Goal: Task Accomplishment & Management: Use online tool/utility

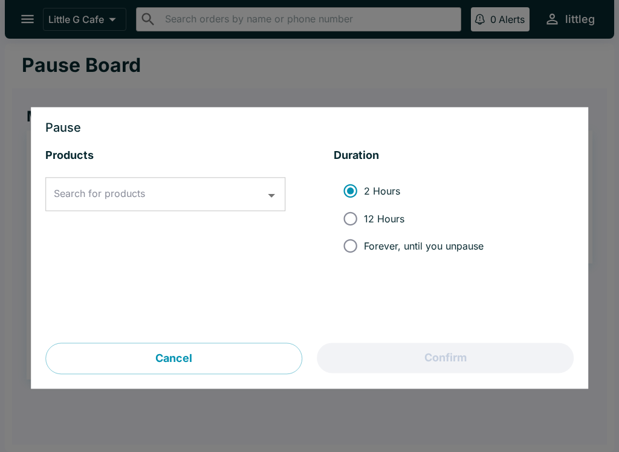
click at [256, 202] on input "Search for products" at bounding box center [156, 194] width 211 height 23
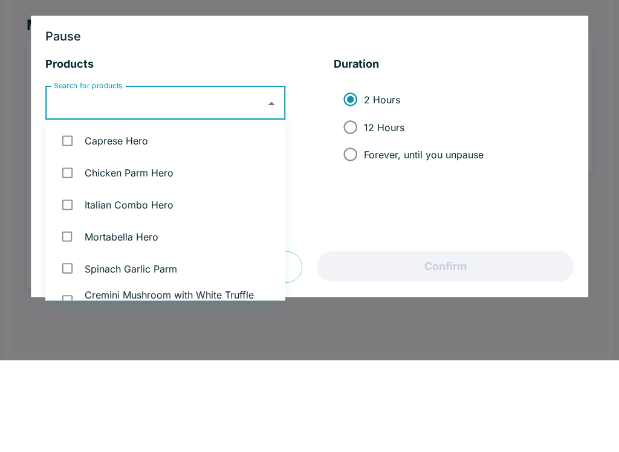
click at [137, 248] on li "Chicken Parm Hero" at bounding box center [165, 264] width 240 height 32
checkbox input "true"
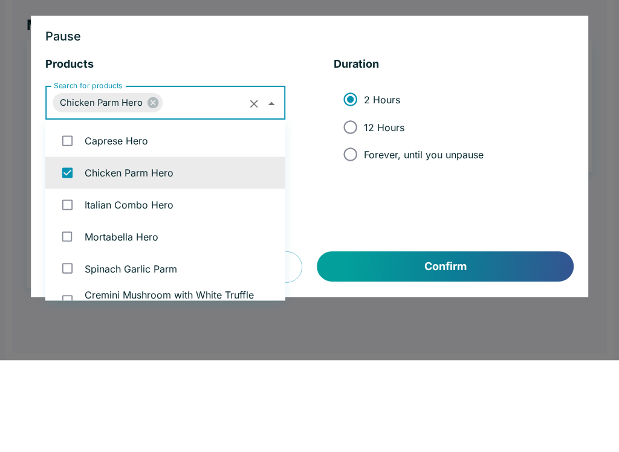
click at [353, 233] on input "Forever, until you unpause" at bounding box center [350, 246] width 27 height 27
radio input "true"
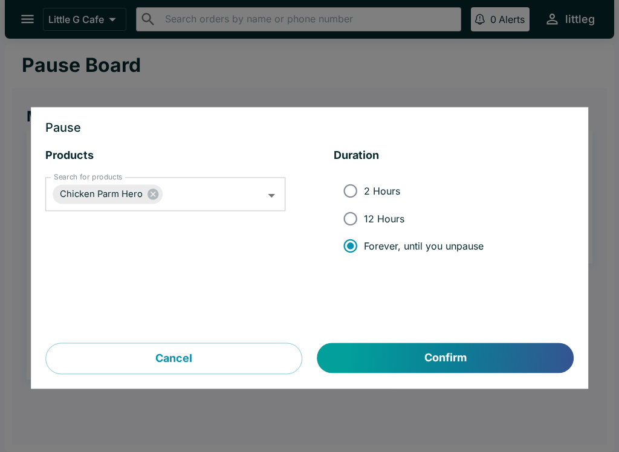
click at [435, 357] on button "Confirm" at bounding box center [445, 358] width 256 height 30
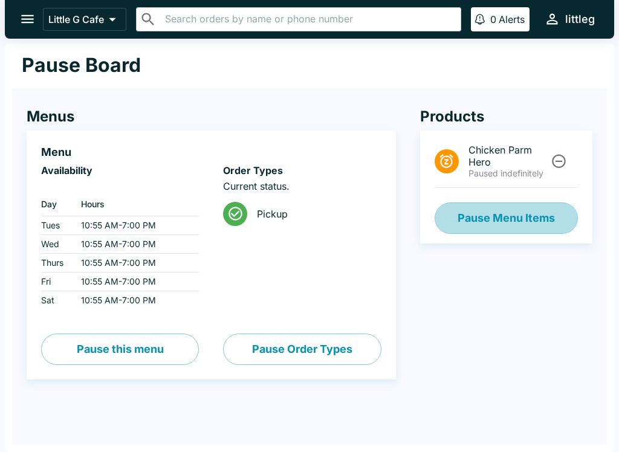
click at [494, 204] on button "Pause Menu Items" at bounding box center [506, 218] width 143 height 31
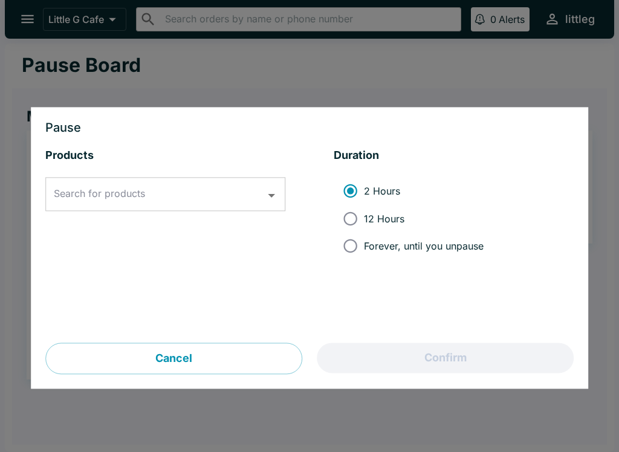
click at [362, 239] on input "Forever, until you unpause" at bounding box center [350, 246] width 27 height 27
radio input "true"
click at [258, 201] on input "Search for products" at bounding box center [156, 194] width 211 height 23
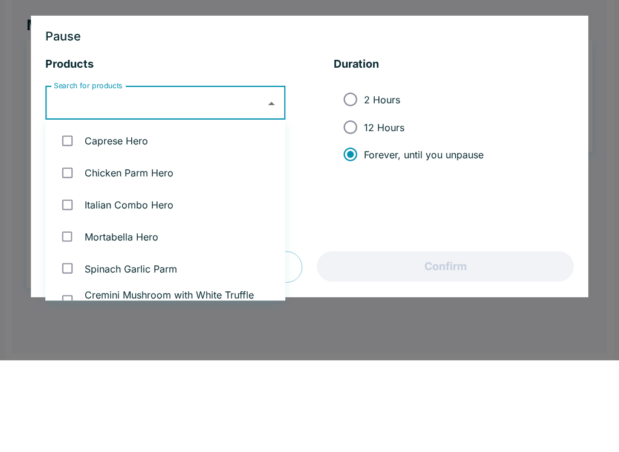
click at [121, 216] on li "Caprese Hero" at bounding box center [165, 232] width 240 height 32
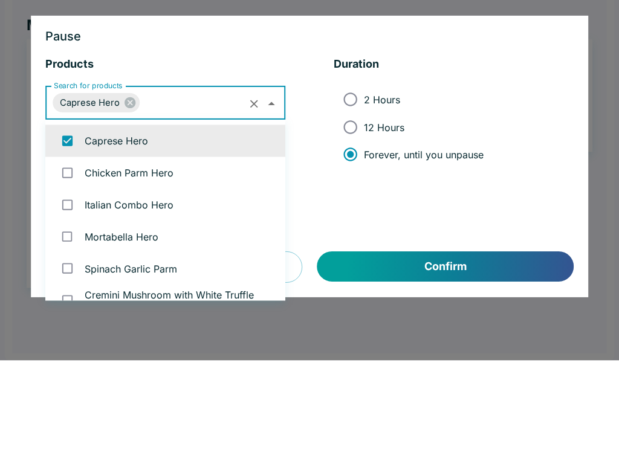
checkbox input "true"
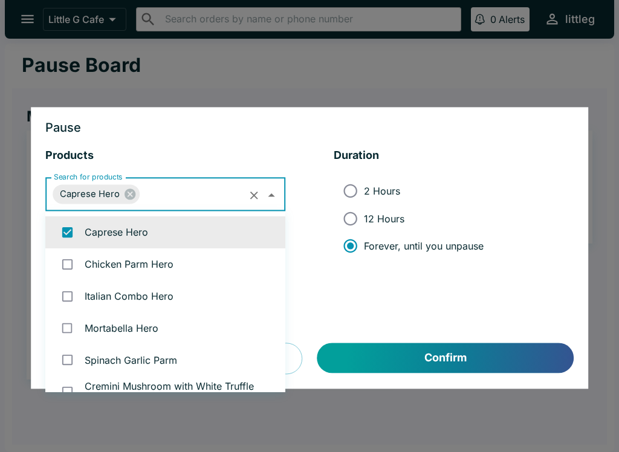
click at [499, 360] on button "Confirm" at bounding box center [445, 358] width 256 height 30
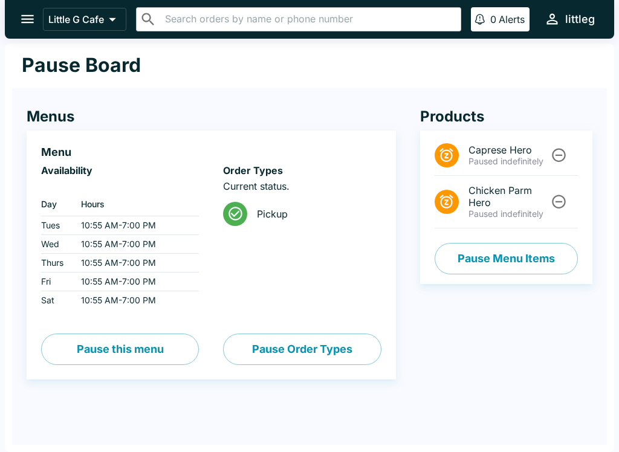
click at [564, 206] on icon "Unpause" at bounding box center [559, 202] width 14 height 14
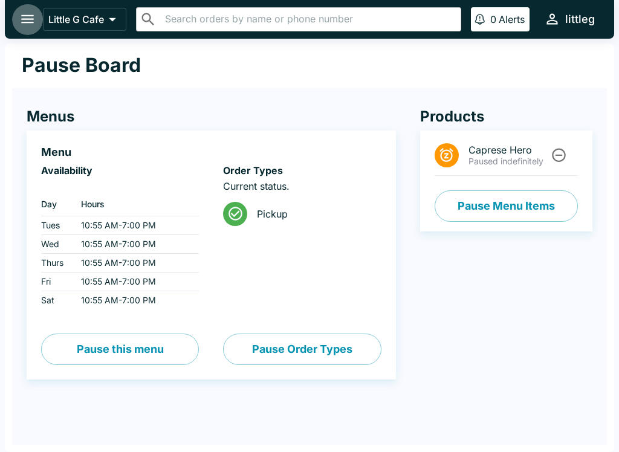
click at [25, 13] on icon "open drawer" at bounding box center [27, 19] width 16 height 16
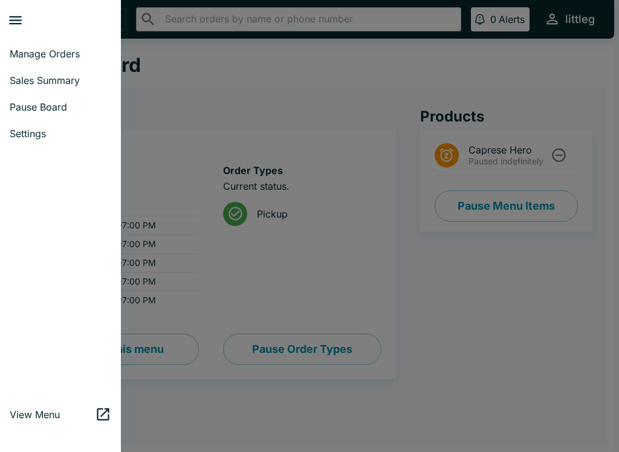
click at [60, 56] on span "Manage Orders" at bounding box center [61, 54] width 102 height 12
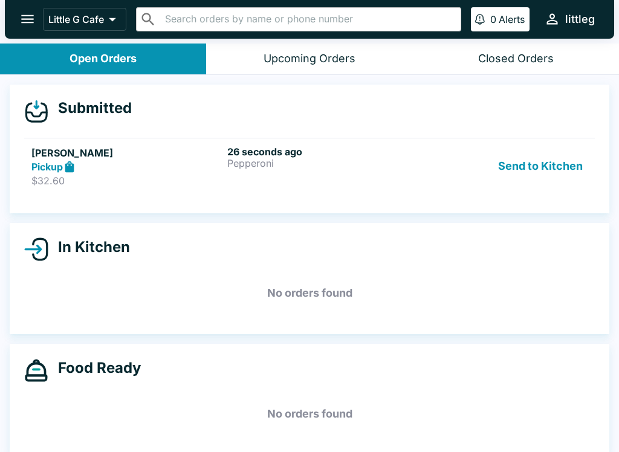
click at [256, 159] on p "Pepperoni" at bounding box center [322, 163] width 191 height 11
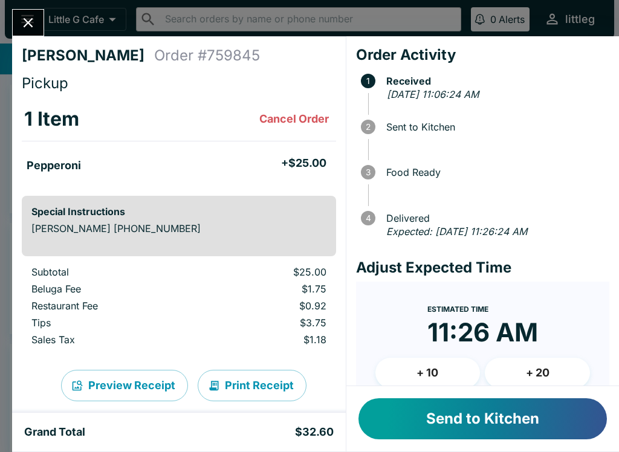
click at [412, 253] on div "Order Activity 1 Received [DATE] 11:06:24 AM 2 Sent to Kitchen 3 Food Ready 4 D…" at bounding box center [482, 211] width 273 height 350
click at [407, 257] on div "Order Activity 1 Received [DATE] 11:06:24 AM 2 Sent to Kitchen 3 Food Ready 4 D…" at bounding box center [482, 211] width 273 height 350
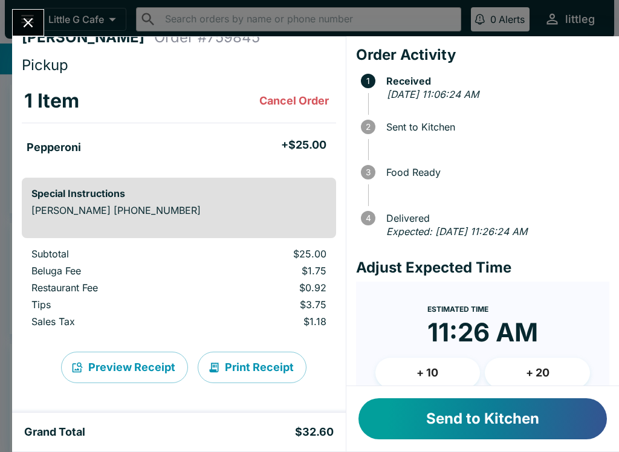
scroll to position [18, 0]
click at [423, 362] on button "+ 10" at bounding box center [427, 373] width 105 height 30
click at [458, 416] on button "Send to Kitchen" at bounding box center [482, 418] width 248 height 41
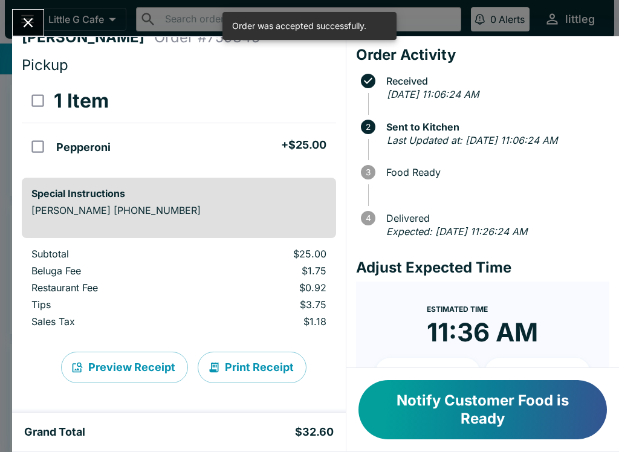
click at [34, 23] on icon "Close" at bounding box center [28, 23] width 16 height 16
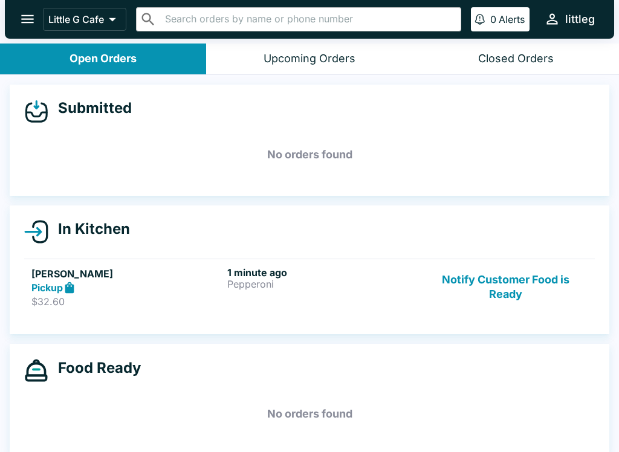
click at [22, 21] on icon "open drawer" at bounding box center [27, 19] width 16 height 16
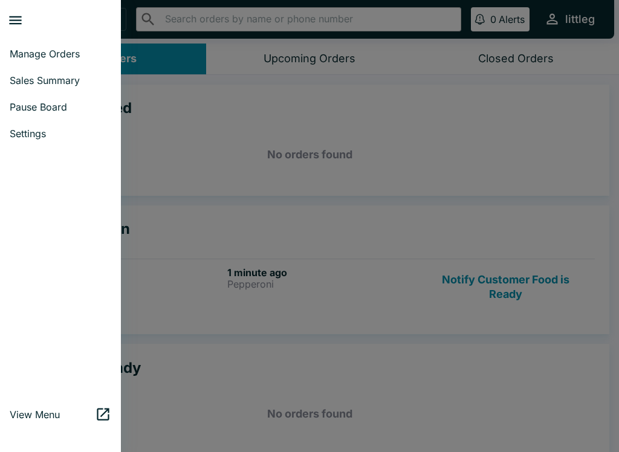
click at [39, 111] on span "Pause Board" at bounding box center [61, 107] width 102 height 12
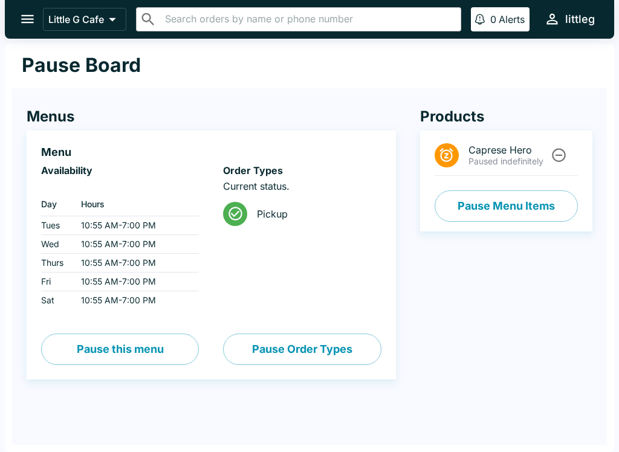
click at [503, 204] on button "Pause Menu Items" at bounding box center [506, 205] width 143 height 31
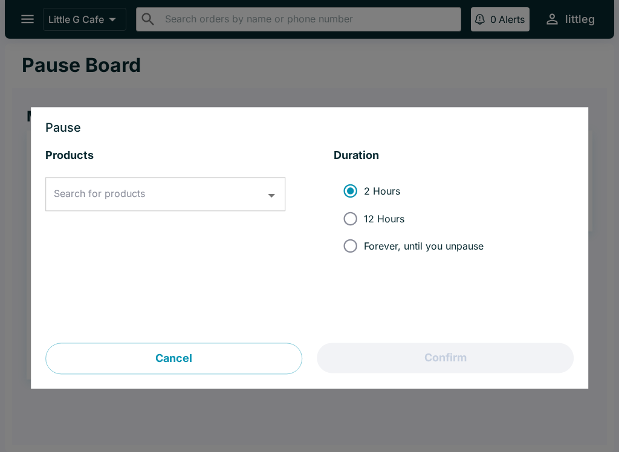
click at [358, 250] on input "Forever, until you unpause" at bounding box center [350, 246] width 27 height 27
radio input "true"
click at [269, 202] on icon "Open" at bounding box center [272, 195] width 16 height 16
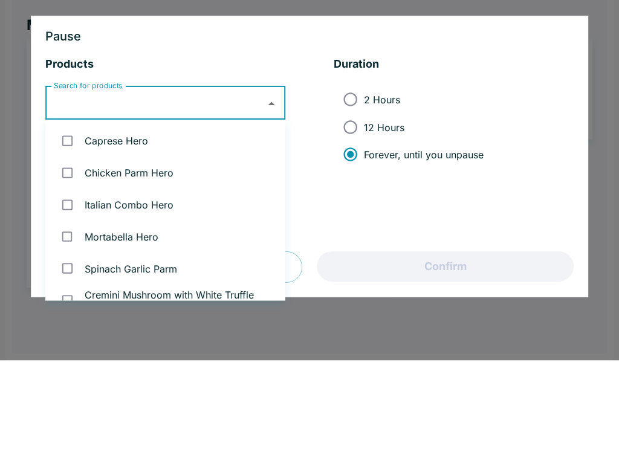
click at [79, 252] on input "checkbox" at bounding box center [67, 264] width 25 height 25
checkbox input "true"
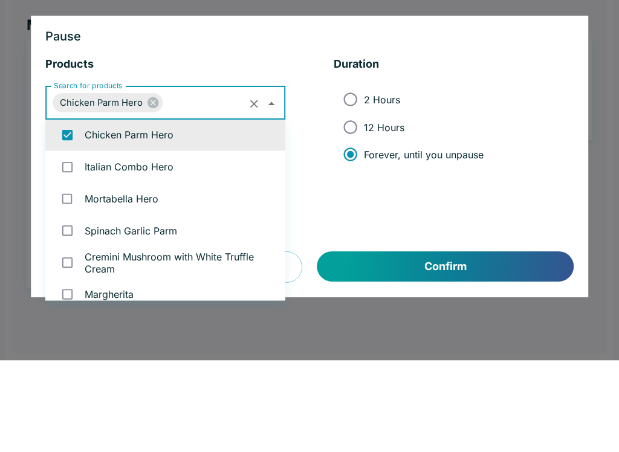
scroll to position [44, 0]
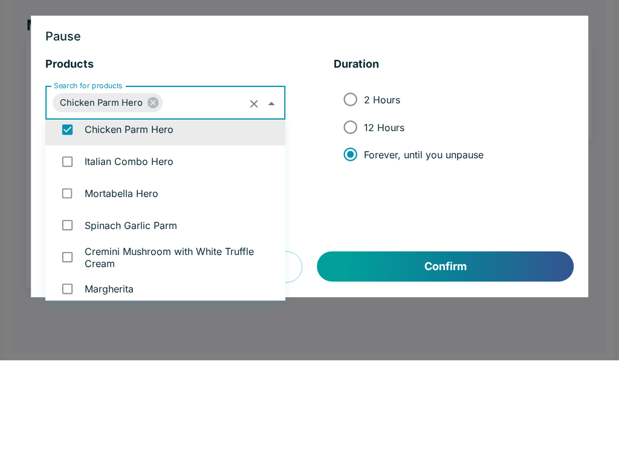
click at [129, 237] on li "Italian Combo Hero" at bounding box center [165, 253] width 240 height 32
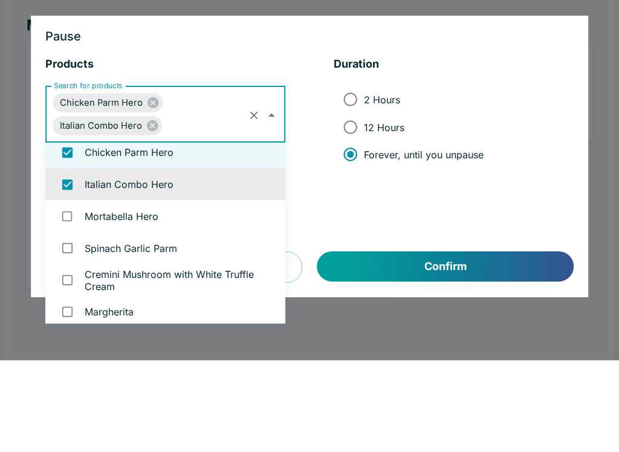
click at [120, 260] on li "Italian Combo Hero" at bounding box center [165, 276] width 240 height 32
checkbox input "false"
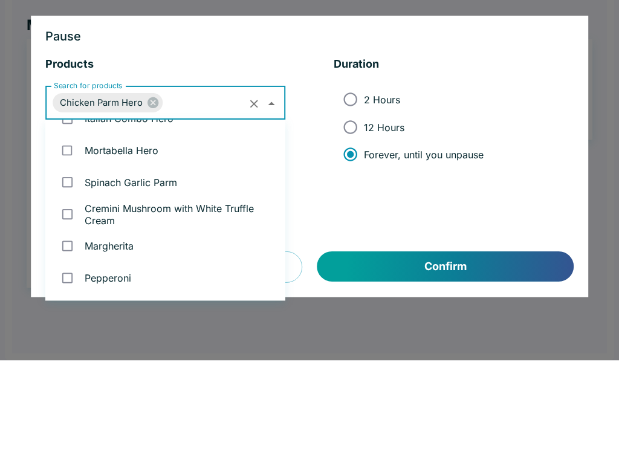
scroll to position [69, 0]
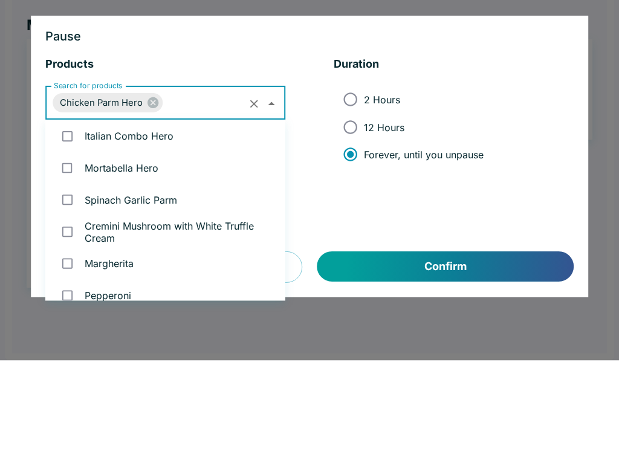
type input "y"
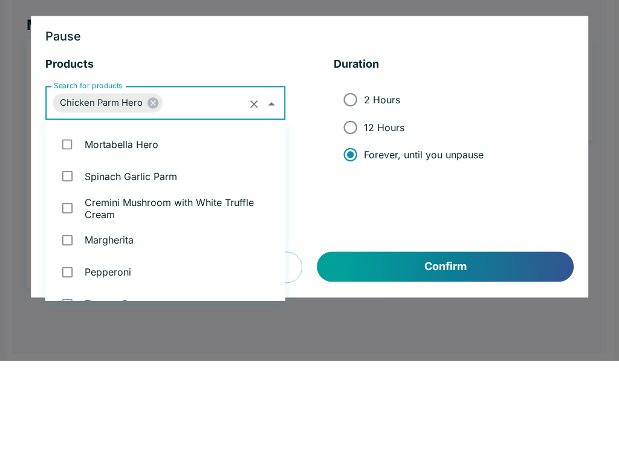
scroll to position [85, 0]
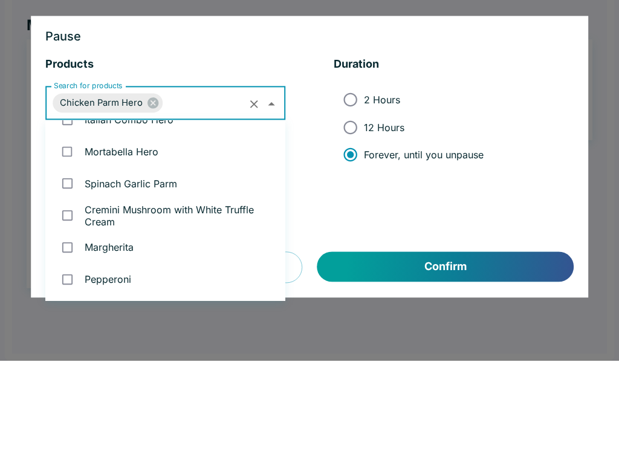
click at [125, 227] on li "Mortabella Hero" at bounding box center [165, 243] width 240 height 32
checkbox input "true"
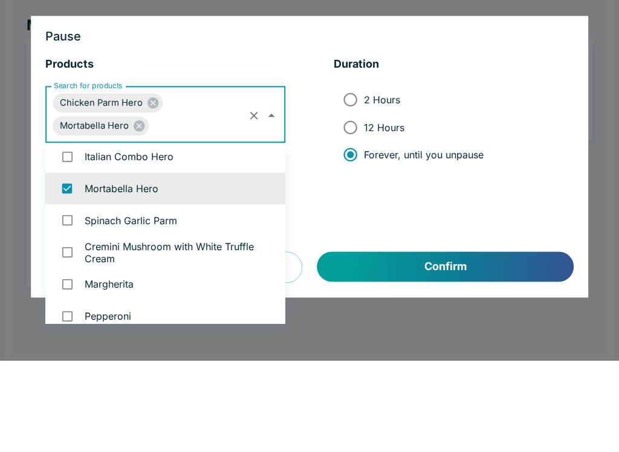
scroll to position [71, 0]
click at [133, 233] on li "Italian Combo Hero" at bounding box center [165, 249] width 240 height 32
checkbox input "true"
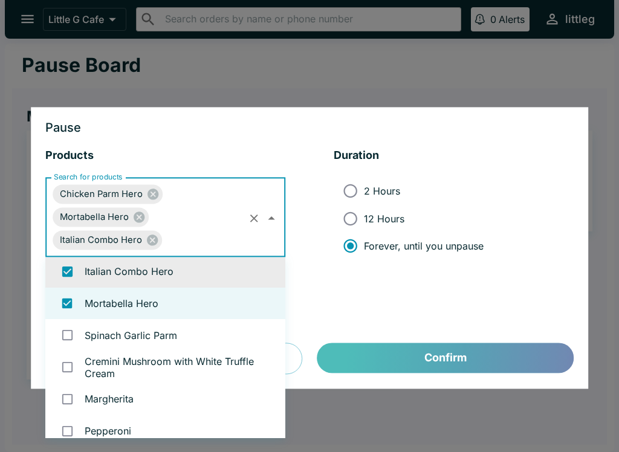
click at [483, 358] on button "Confirm" at bounding box center [445, 358] width 256 height 30
